Goal: Navigation & Orientation: Find specific page/section

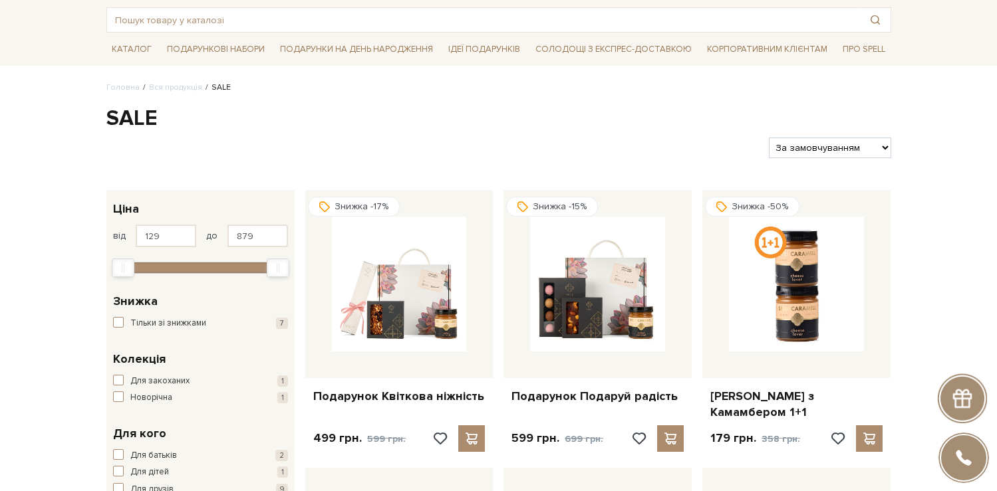
scroll to position [119, 0]
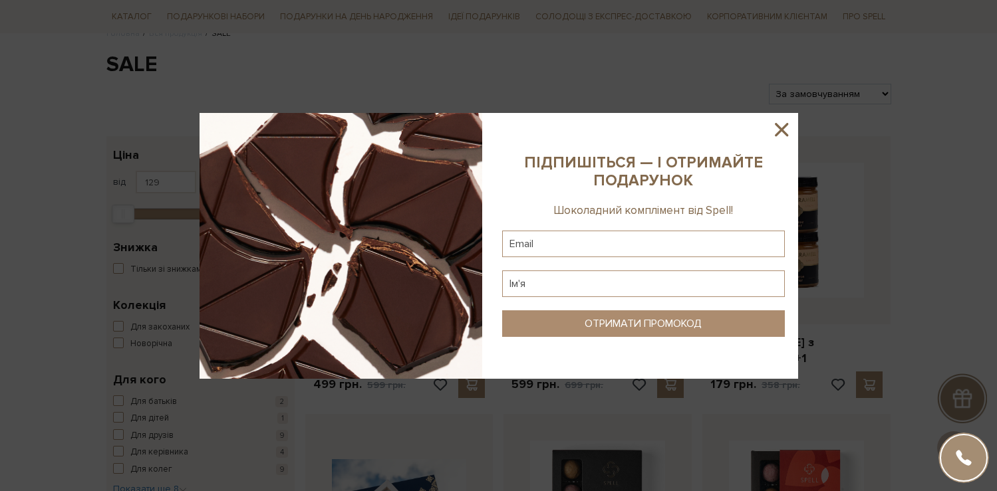
click at [778, 125] on icon at bounding box center [781, 129] width 13 height 13
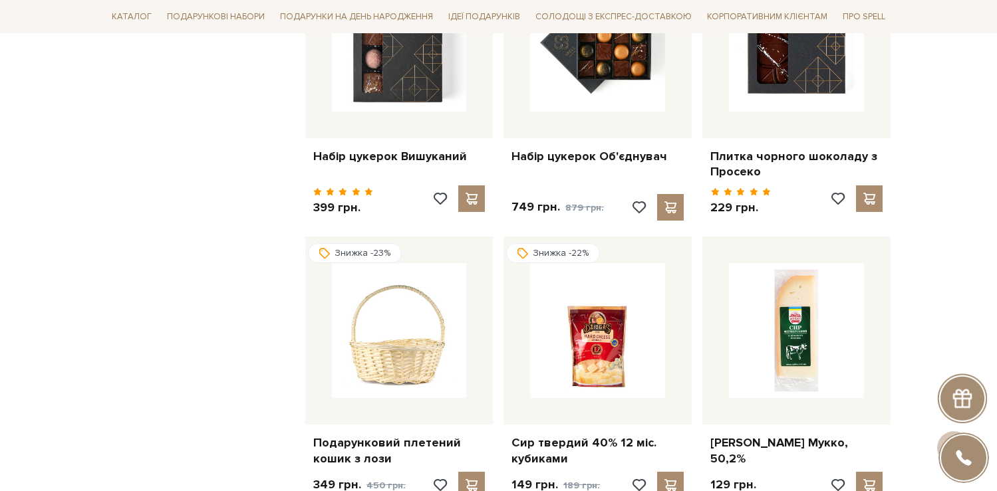
scroll to position [1047, 0]
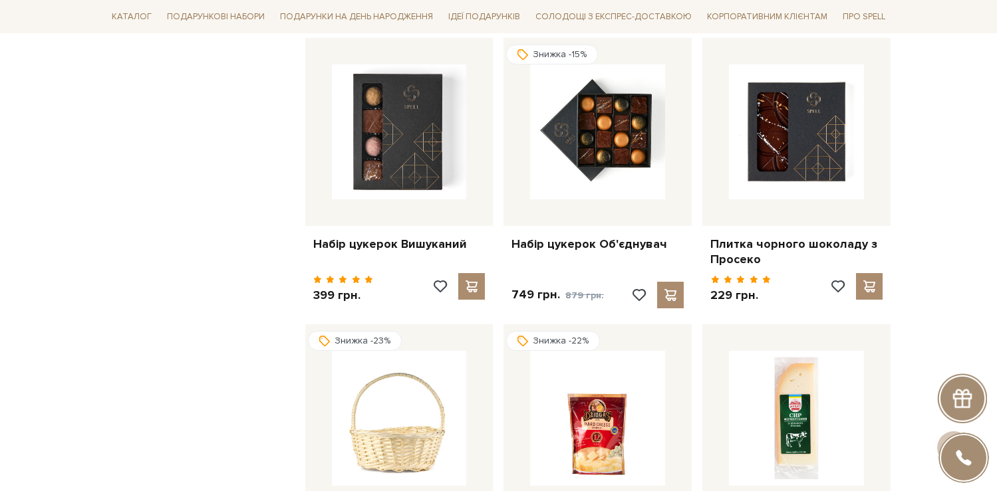
scroll to position [787, 0]
